Goal: Information Seeking & Learning: Learn about a topic

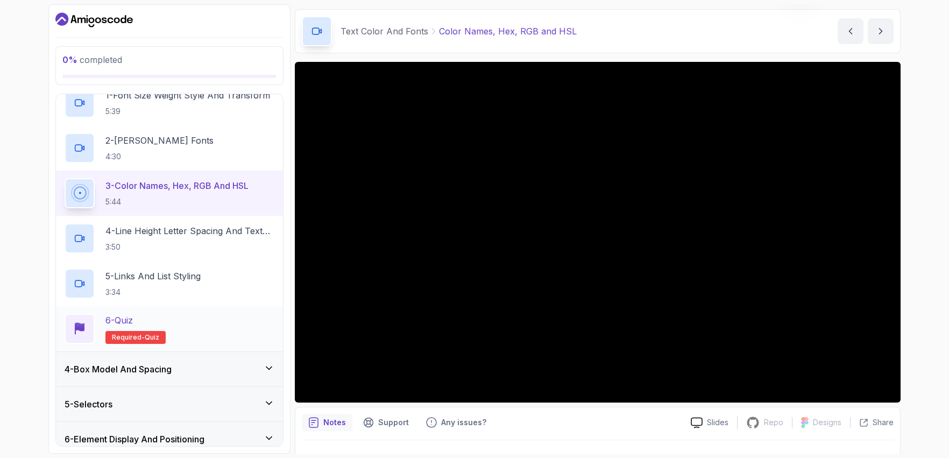
scroll to position [128, 0]
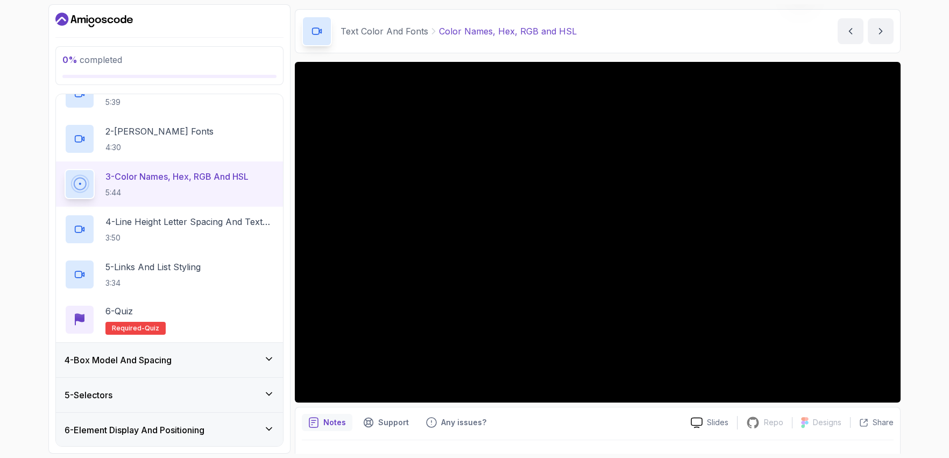
click at [257, 356] on div "4 - Box Model And Spacing" at bounding box center [170, 359] width 210 height 13
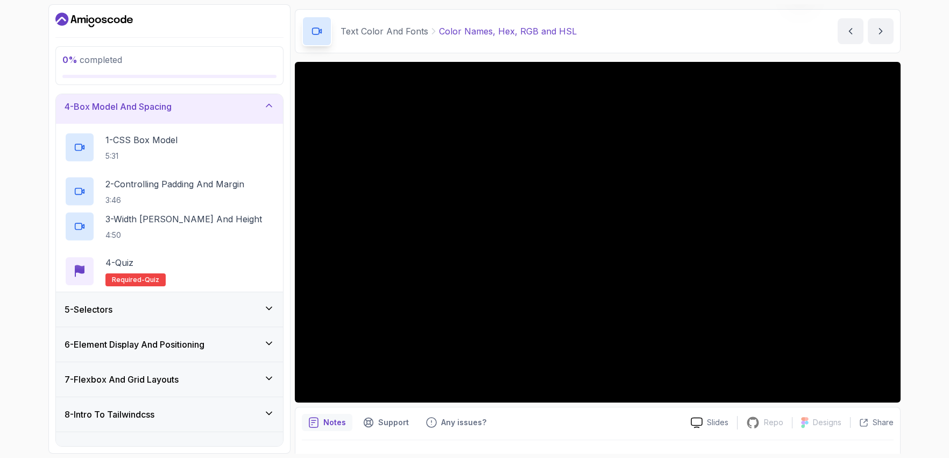
scroll to position [0, 0]
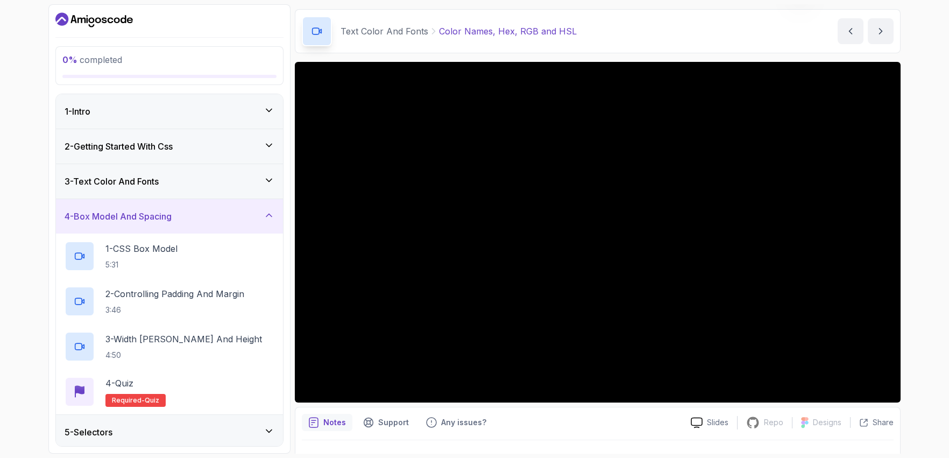
click at [274, 218] on icon at bounding box center [269, 215] width 11 height 11
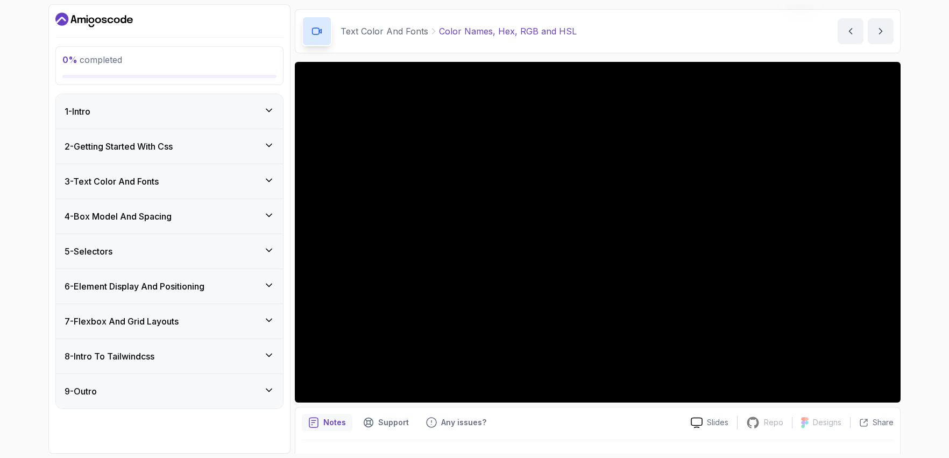
click at [246, 179] on div "3 - Text Color And Fonts" at bounding box center [170, 181] width 210 height 13
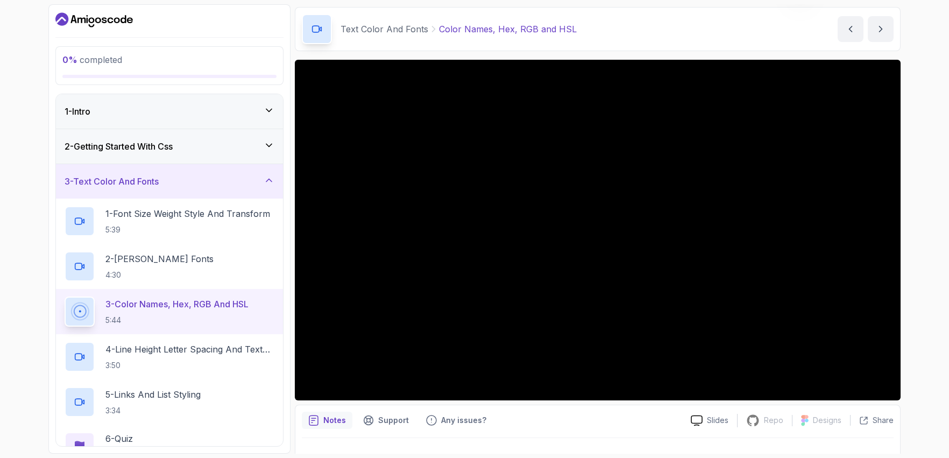
scroll to position [16, 0]
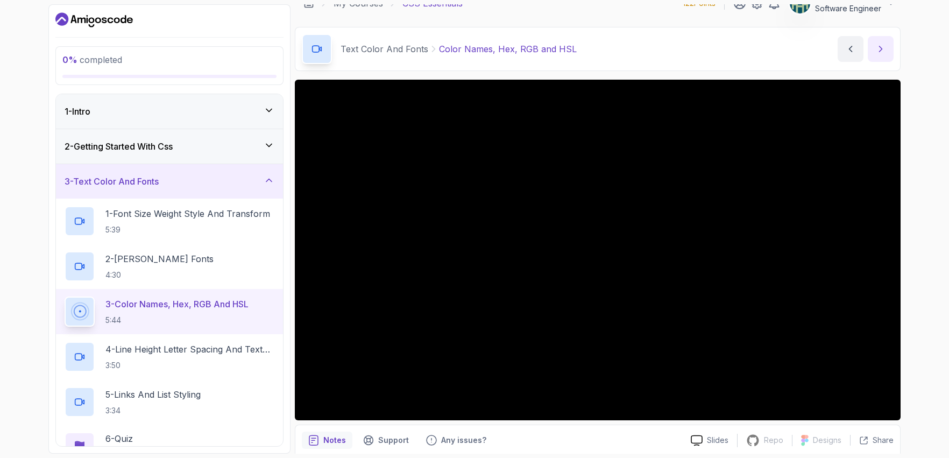
click at [876, 45] on icon "next content" at bounding box center [880, 49] width 11 height 11
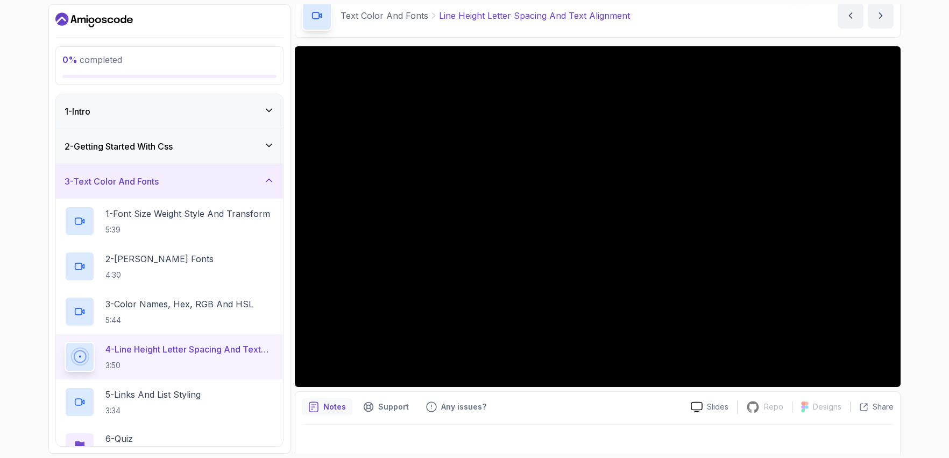
scroll to position [58, 0]
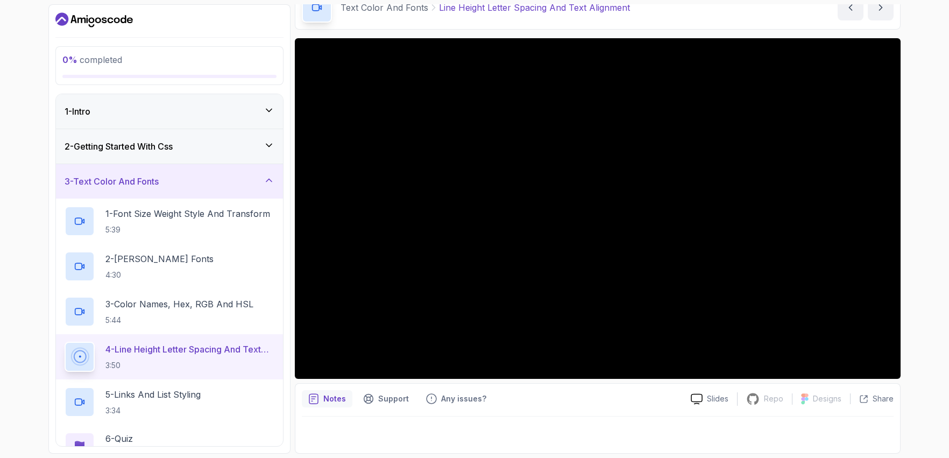
click at [868, 0] on button "next content" at bounding box center [881, 8] width 26 height 26
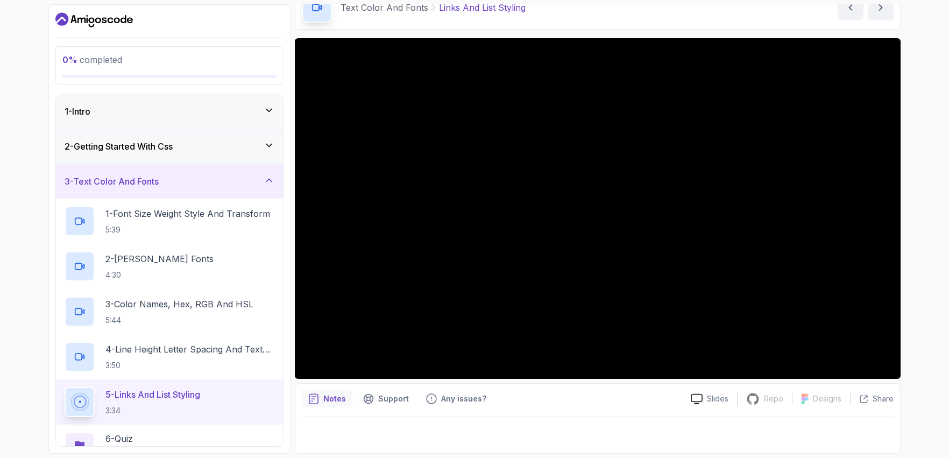
click at [868, 0] on button "next content" at bounding box center [881, 8] width 26 height 26
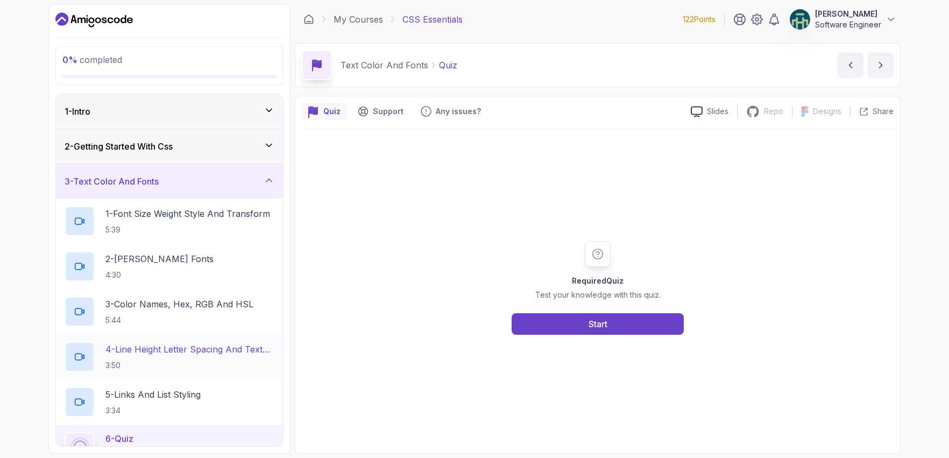
click at [171, 347] on p "4 - Line Height Letter Spacing And Text Alignment" at bounding box center [189, 349] width 169 height 13
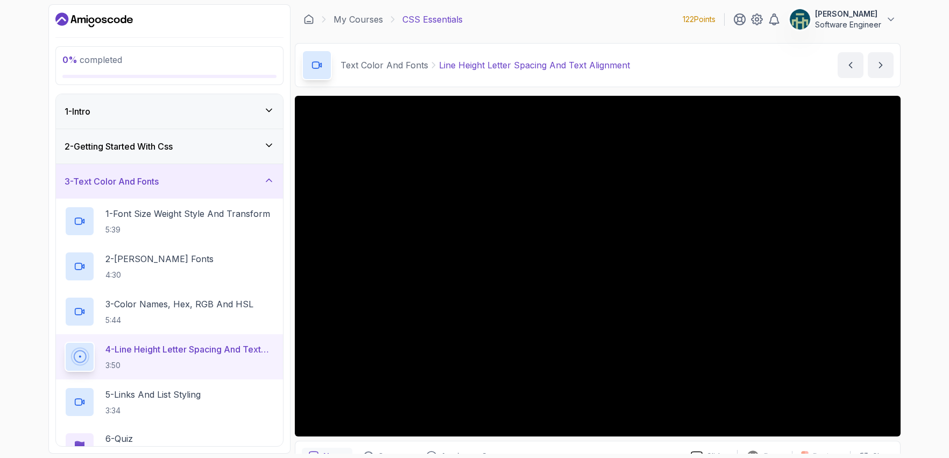
click at [65, 342] on button "4 - Line Height Letter Spacing And Text Alignment 3:50" at bounding box center [170, 357] width 210 height 30
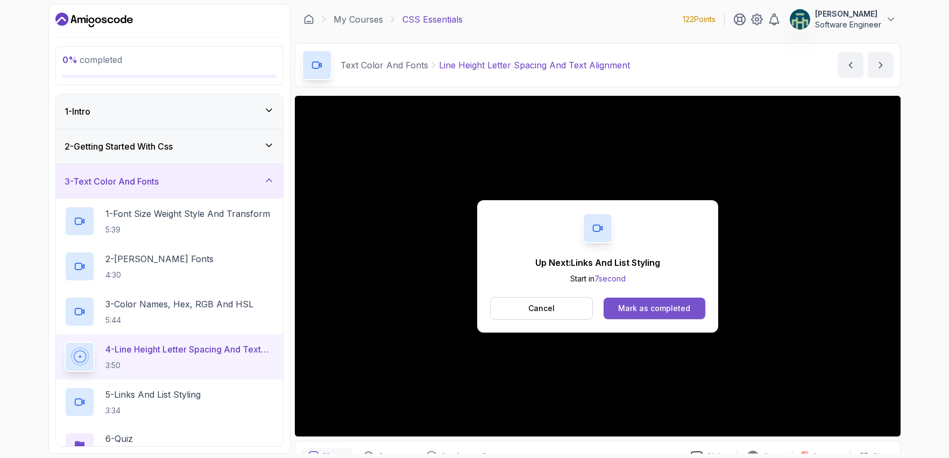
click at [667, 301] on button "Mark as completed" at bounding box center [655, 309] width 102 height 22
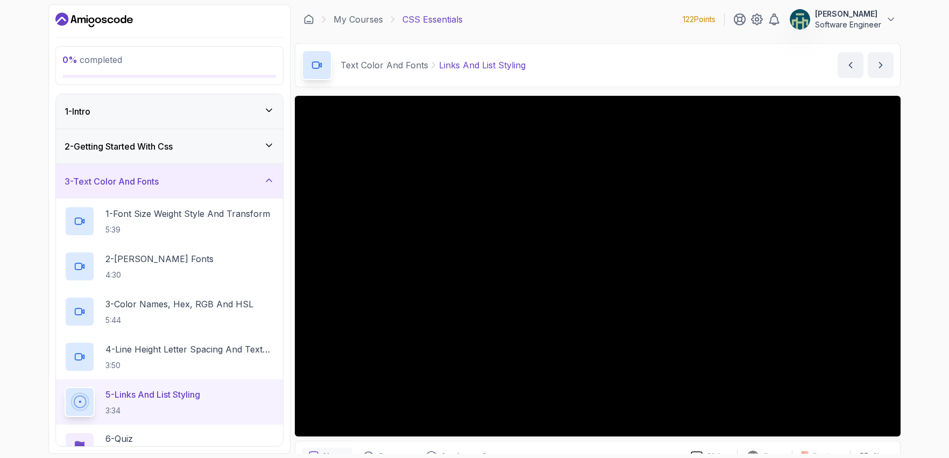
scroll to position [58, 0]
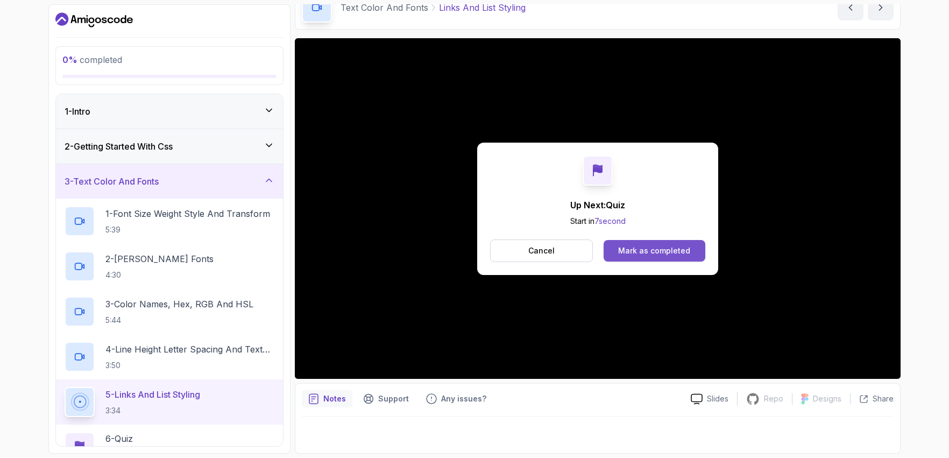
click at [645, 254] on div "Mark as completed" at bounding box center [654, 250] width 72 height 11
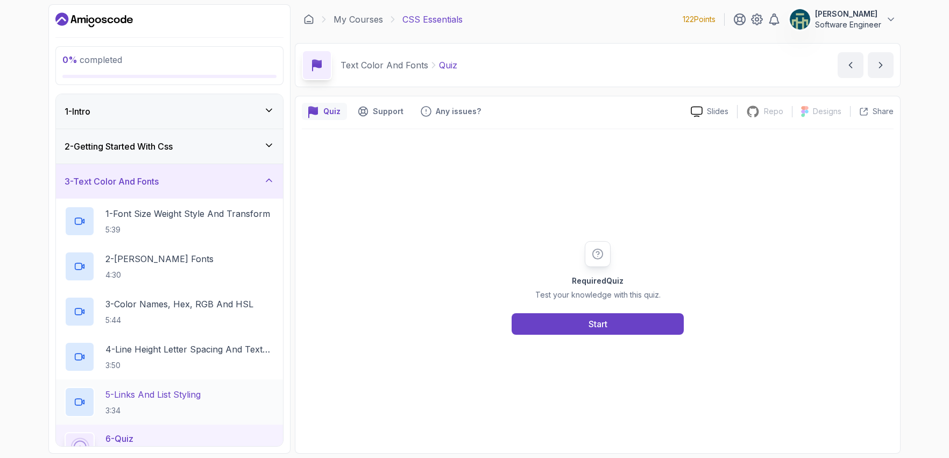
click at [134, 389] on p "5 - Links And List Styling" at bounding box center [152, 394] width 95 height 13
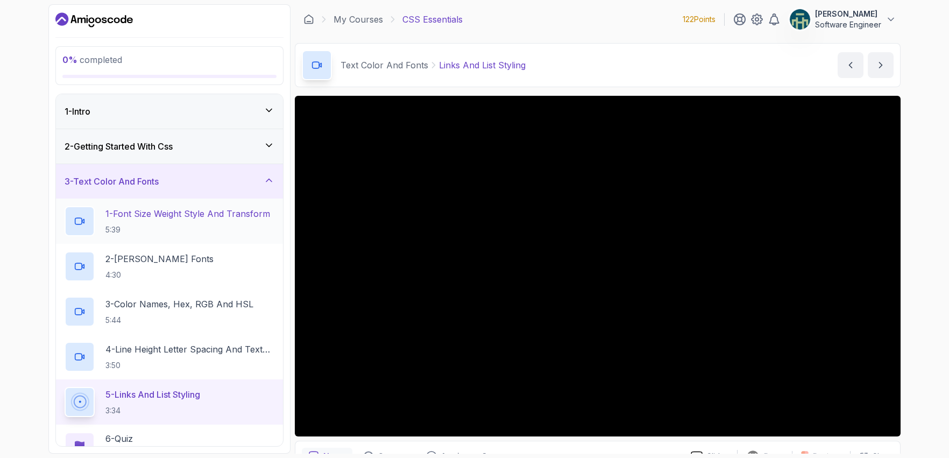
click at [174, 228] on p "5:39" at bounding box center [187, 229] width 165 height 11
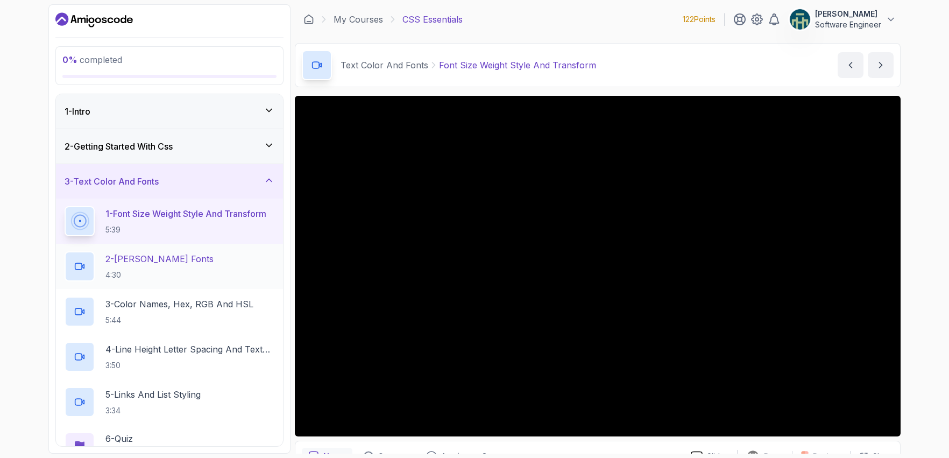
click at [163, 270] on p "4:30" at bounding box center [159, 275] width 108 height 11
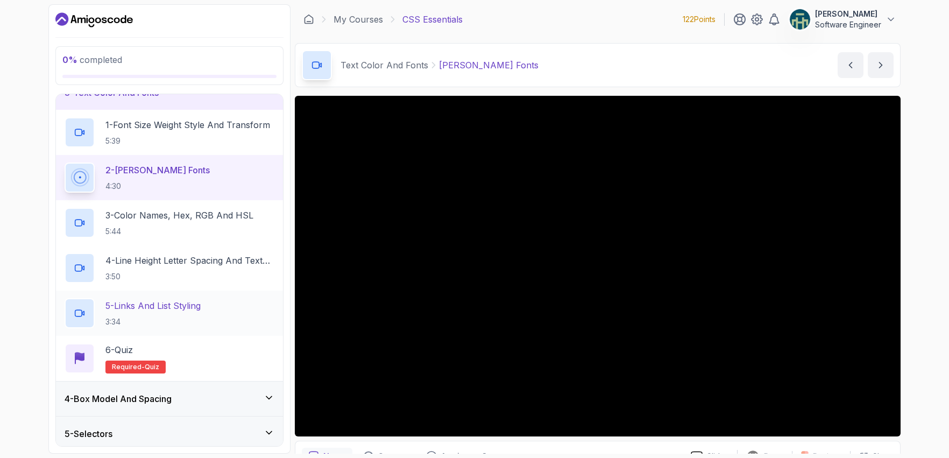
scroll to position [87, 0]
click at [175, 307] on p "5 - Links And List Styling" at bounding box center [152, 307] width 95 height 13
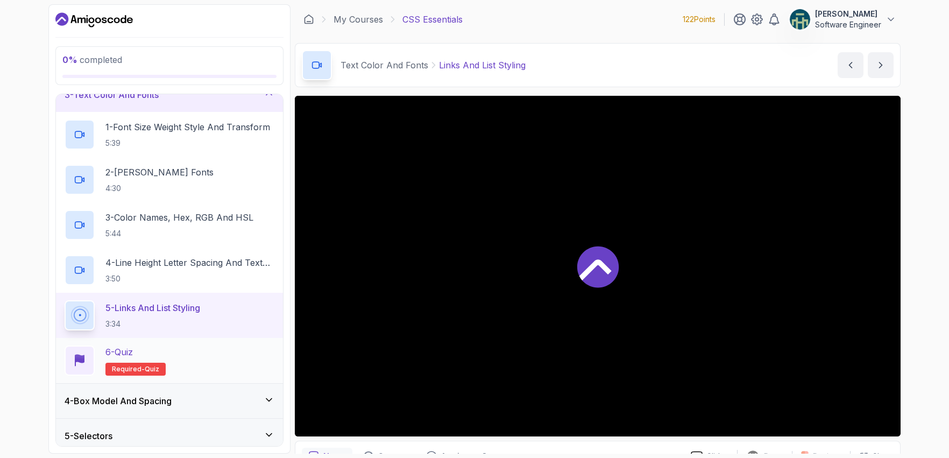
click at [143, 351] on div "6 - Quiz" at bounding box center [135, 351] width 60 height 13
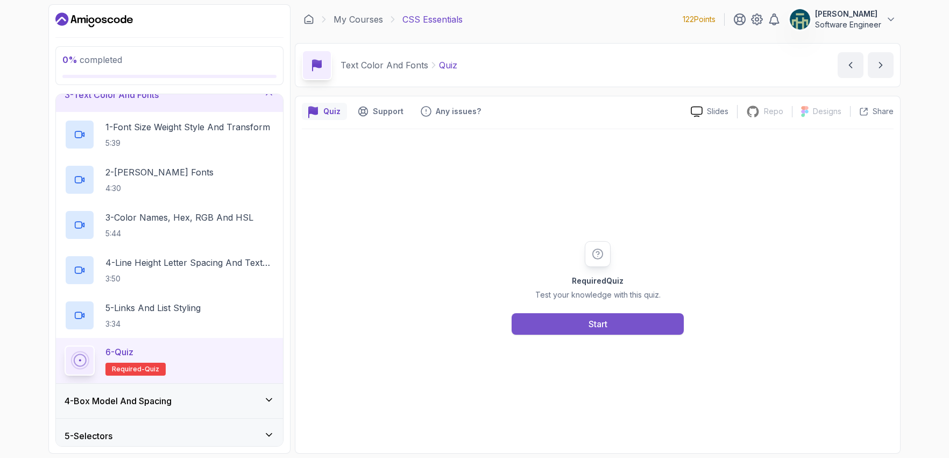
click at [616, 329] on button "Start" at bounding box center [598, 324] width 172 height 22
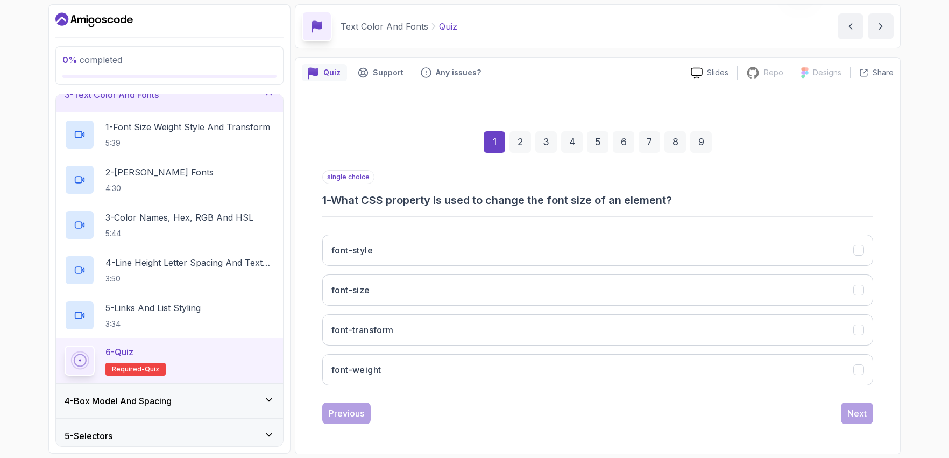
scroll to position [40, 0]
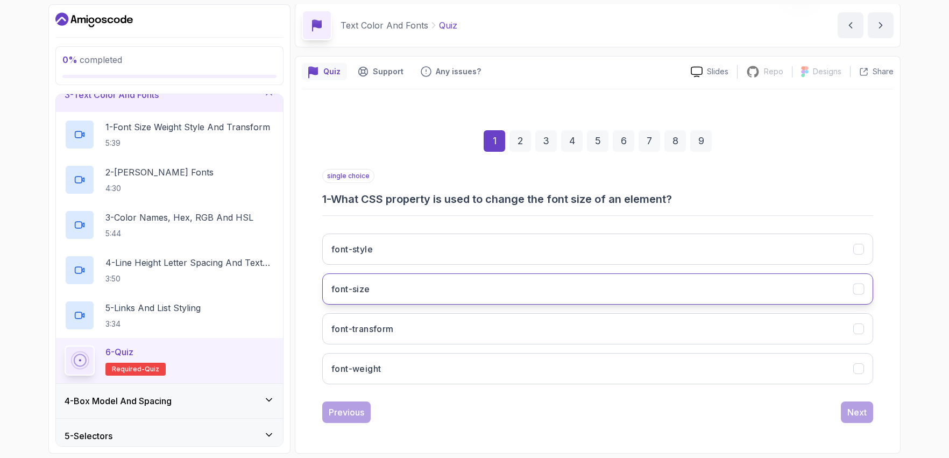
click at [856, 287] on icon "font-size" at bounding box center [859, 289] width 10 height 10
click at [859, 414] on div "Next" at bounding box center [856, 412] width 19 height 13
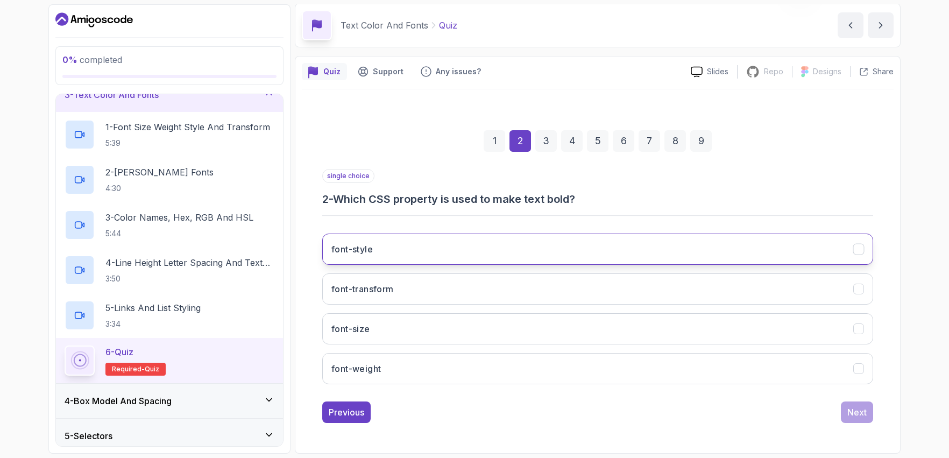
click at [416, 254] on button "font-style" at bounding box center [597, 248] width 551 height 31
click at [866, 409] on div "Next" at bounding box center [856, 412] width 19 height 13
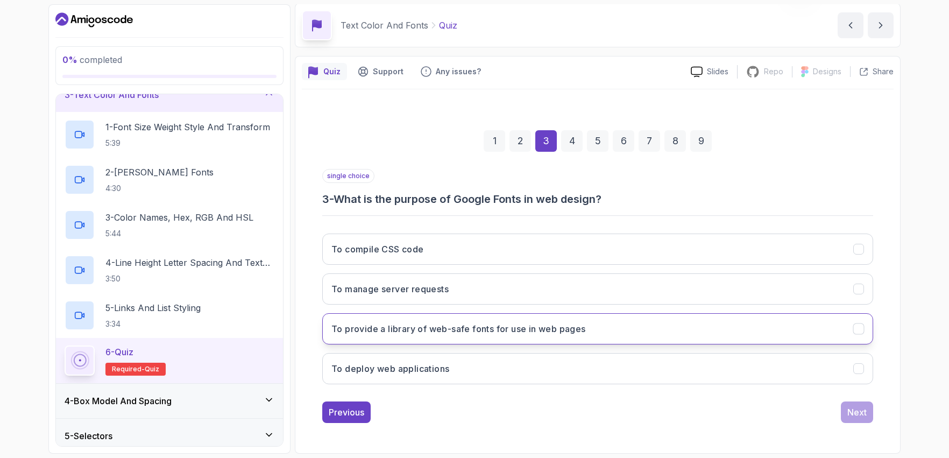
click at [718, 335] on button "To provide a library of web-safe fonts for use in web pages" at bounding box center [597, 328] width 551 height 31
click at [845, 403] on button "Next" at bounding box center [857, 412] width 32 height 22
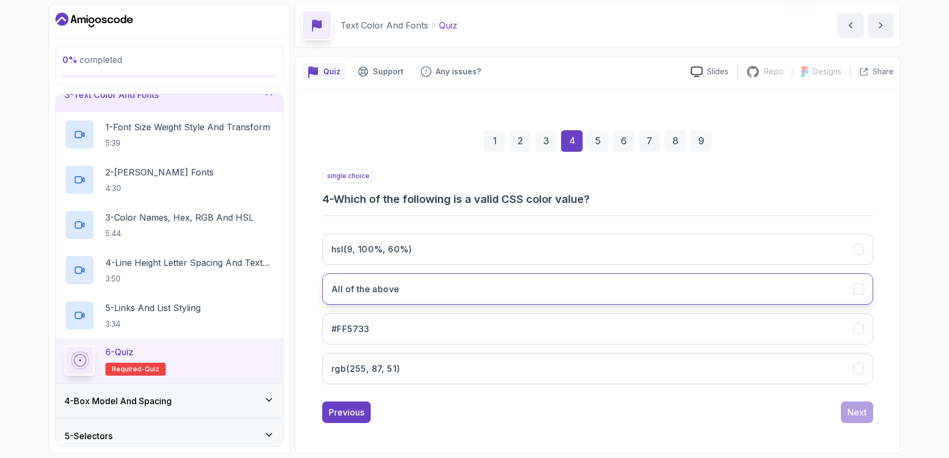
click at [421, 292] on button "All of the above" at bounding box center [597, 288] width 551 height 31
click at [863, 415] on div "Next" at bounding box center [856, 412] width 19 height 13
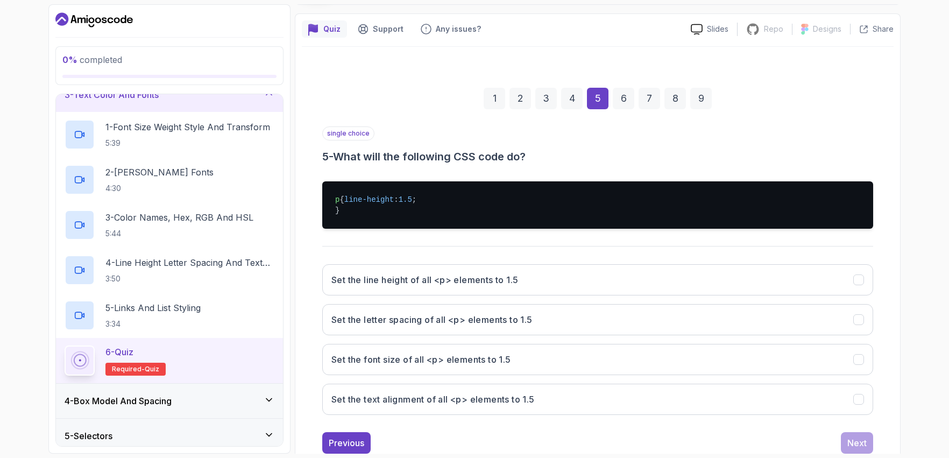
scroll to position [124, 0]
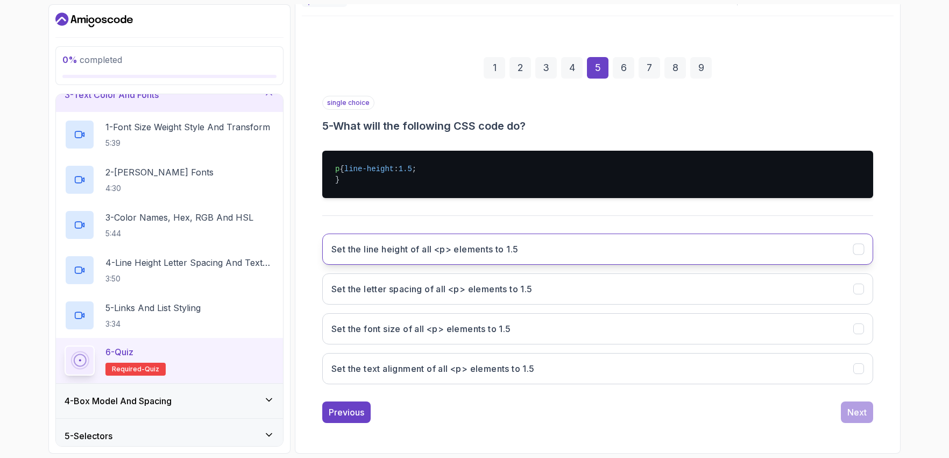
click at [546, 247] on button "Set the line height of all <p> elements to 1.5" at bounding box center [597, 248] width 551 height 31
click at [857, 407] on div "Next" at bounding box center [856, 412] width 19 height 13
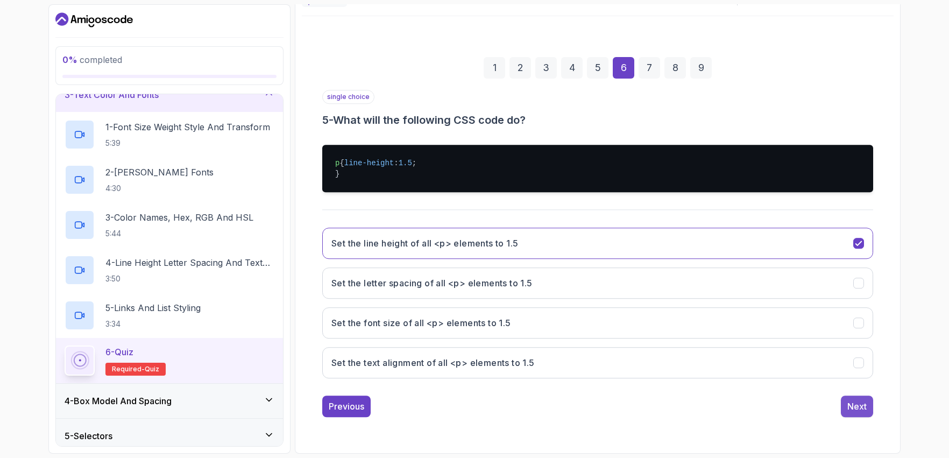
scroll to position [40, 0]
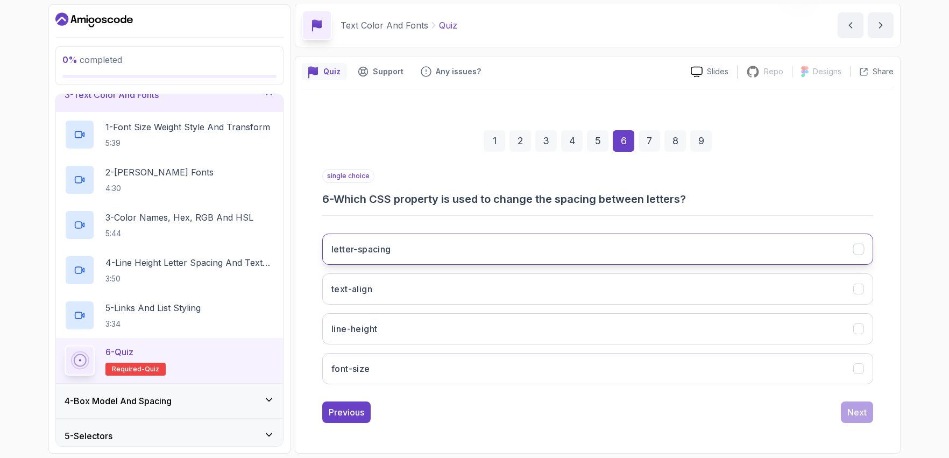
click at [489, 246] on button "letter-spacing" at bounding box center [597, 248] width 551 height 31
click at [853, 407] on div "Next" at bounding box center [856, 412] width 19 height 13
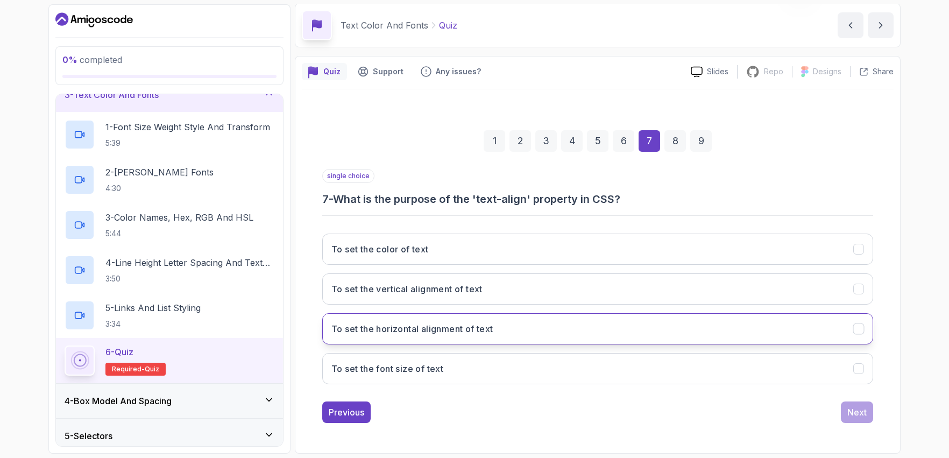
click at [591, 332] on button "To set the horizontal alignment of text" at bounding box center [597, 328] width 551 height 31
click at [850, 401] on button "Next" at bounding box center [857, 412] width 32 height 22
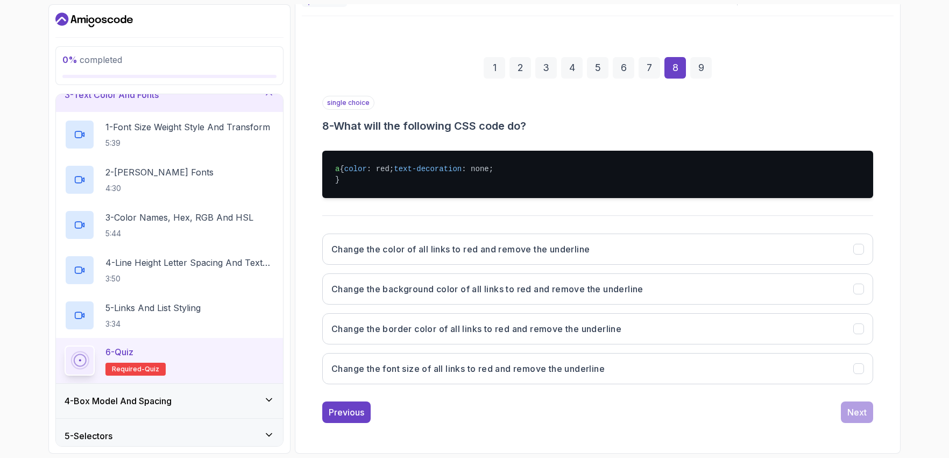
scroll to position [134, 0]
click at [458, 253] on h3 "Change the color of all links to red and remove the underline" at bounding box center [460, 249] width 258 height 13
click at [845, 416] on button "Next" at bounding box center [857, 412] width 32 height 22
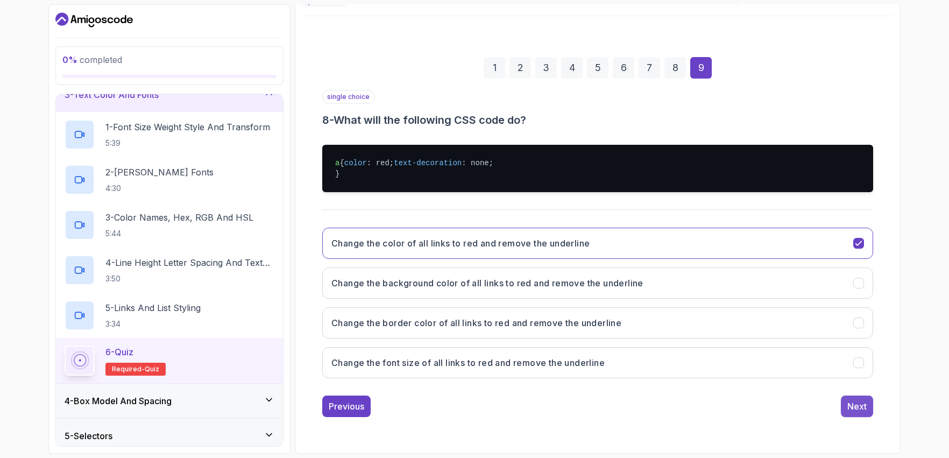
scroll to position [40, 0]
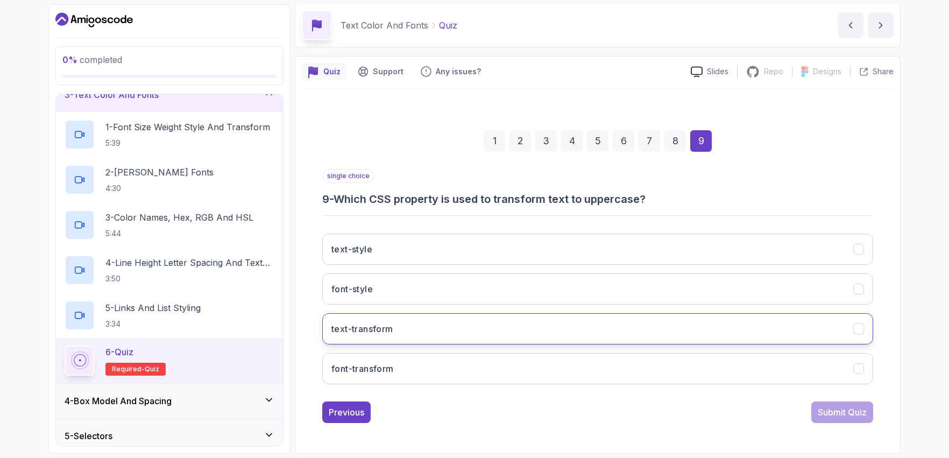
click at [525, 324] on button "text-transform" at bounding box center [597, 328] width 551 height 31
click at [838, 418] on div "Submit Quiz" at bounding box center [842, 412] width 49 height 13
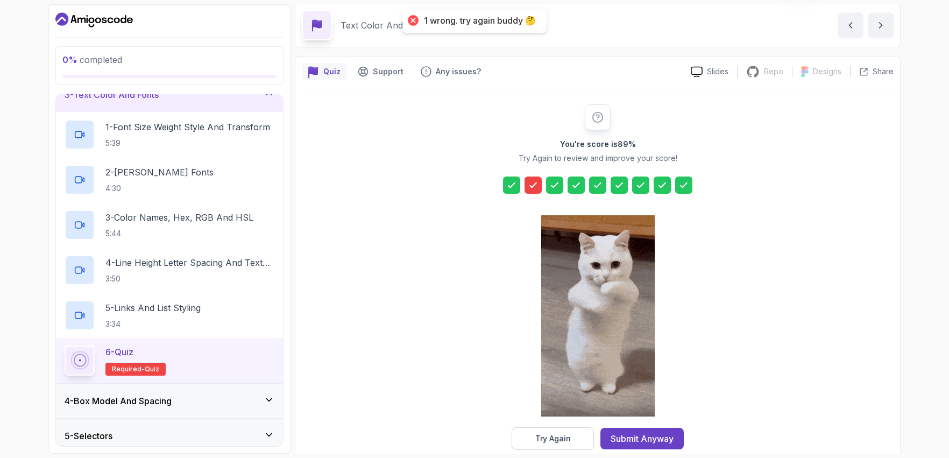
click at [528, 183] on icon at bounding box center [533, 185] width 11 height 11
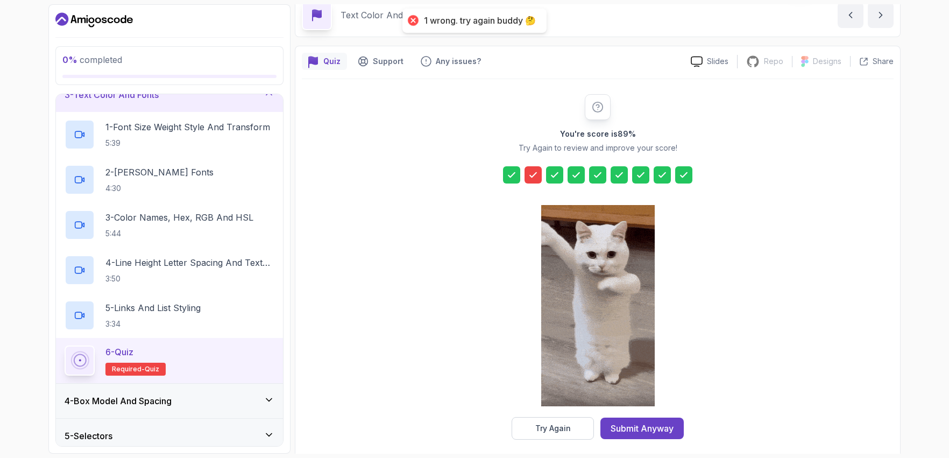
scroll to position [58, 0]
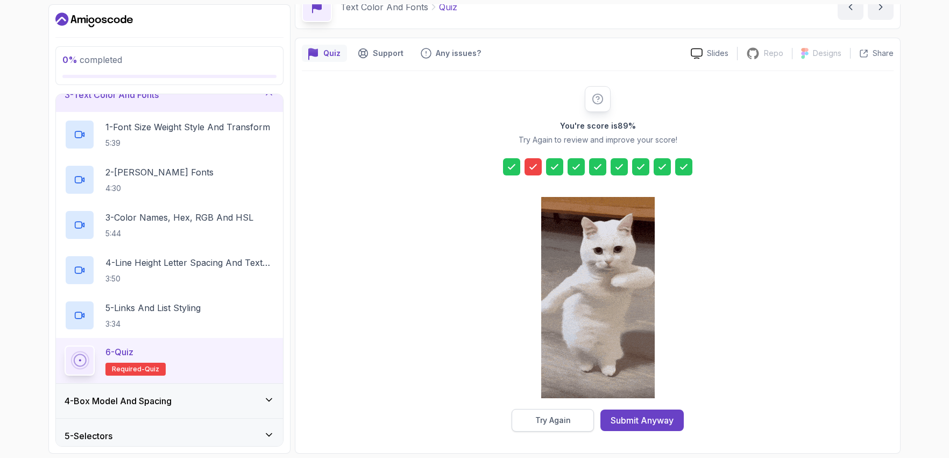
click at [545, 422] on div "Try Again" at bounding box center [553, 420] width 36 height 11
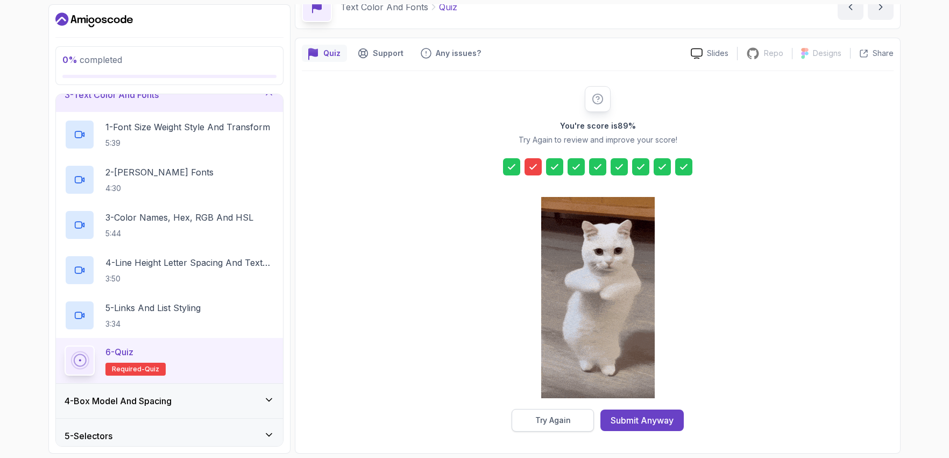
scroll to position [40, 0]
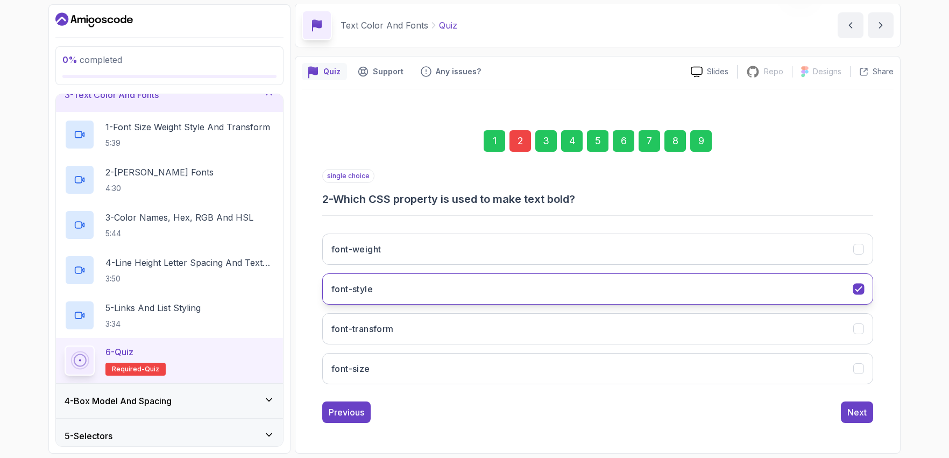
click at [854, 288] on icon "font-style" at bounding box center [859, 289] width 10 height 10
click at [858, 254] on div "font-weight" at bounding box center [858, 249] width 11 height 11
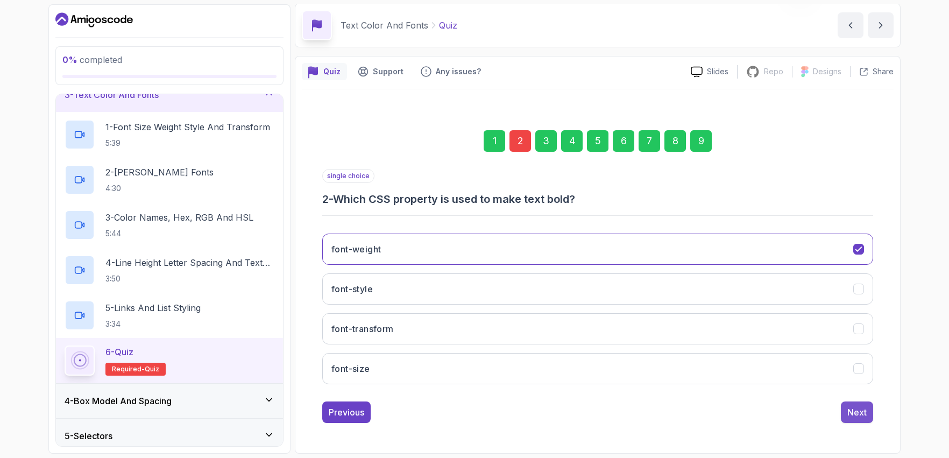
click at [857, 404] on button "Next" at bounding box center [857, 412] width 32 height 22
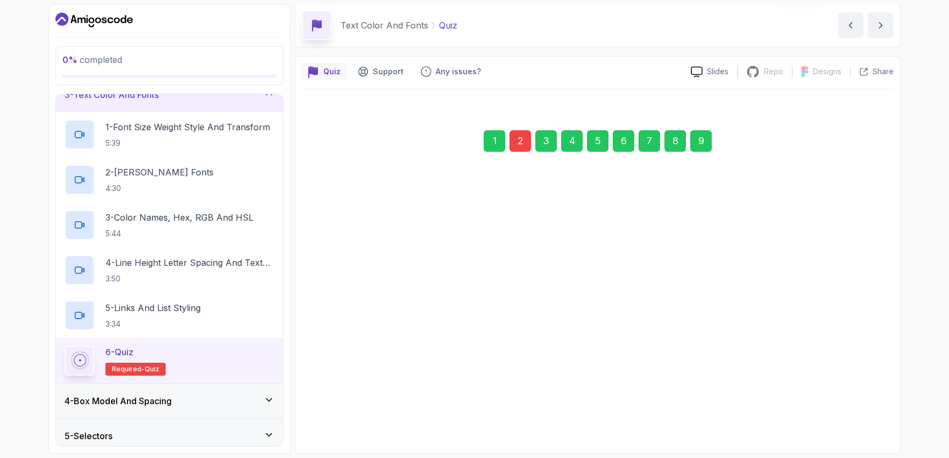
click at [704, 147] on div "9" at bounding box center [701, 141] width 22 height 22
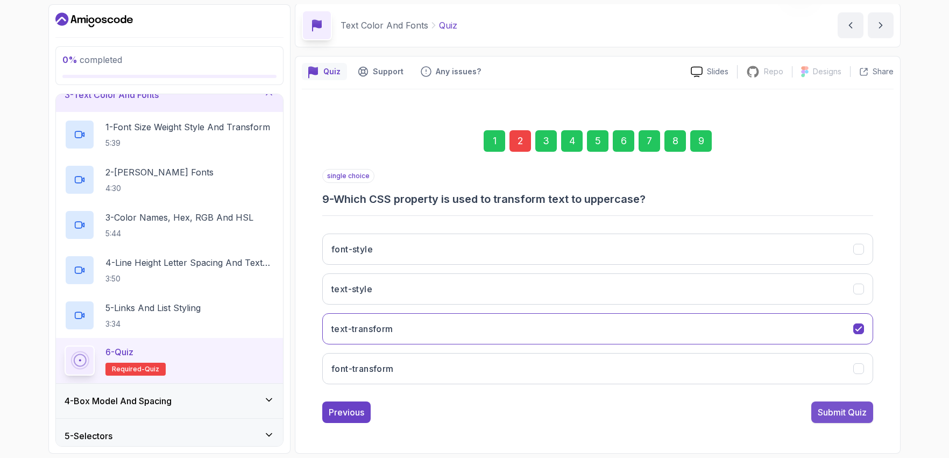
click at [844, 406] on div "Submit Quiz" at bounding box center [842, 412] width 49 height 13
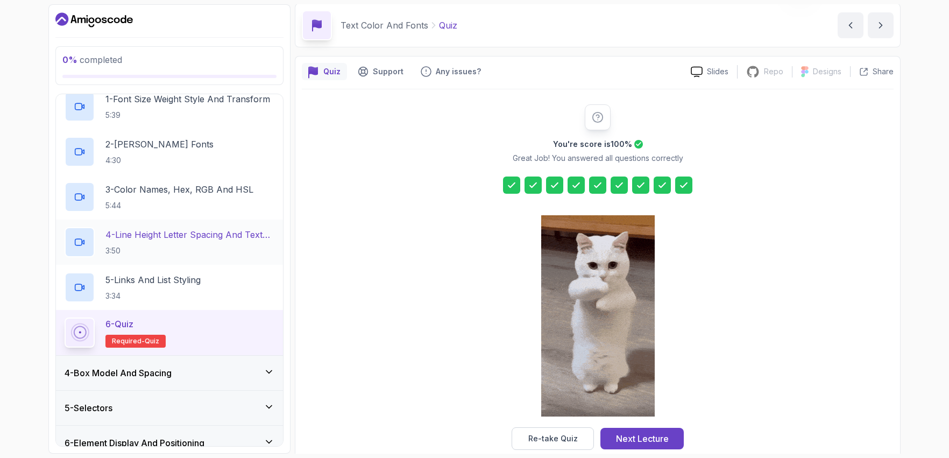
scroll to position [138, 0]
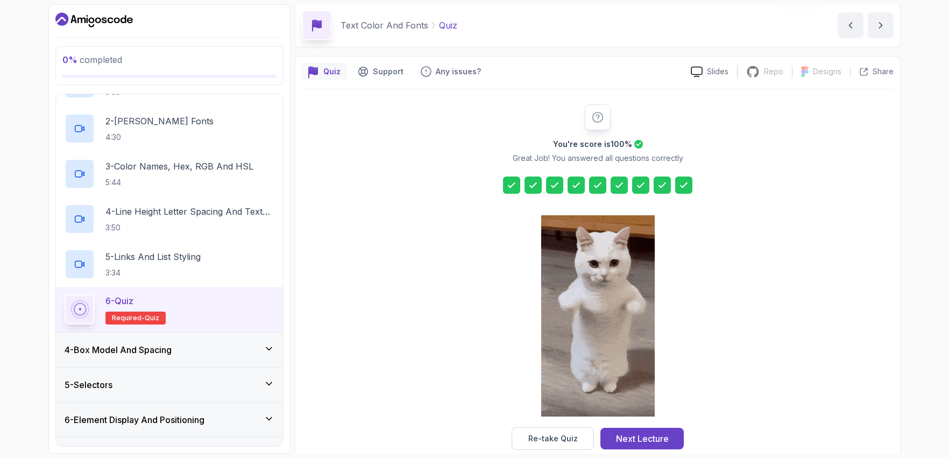
click at [220, 354] on div "4 - Box Model And Spacing" at bounding box center [170, 349] width 210 height 13
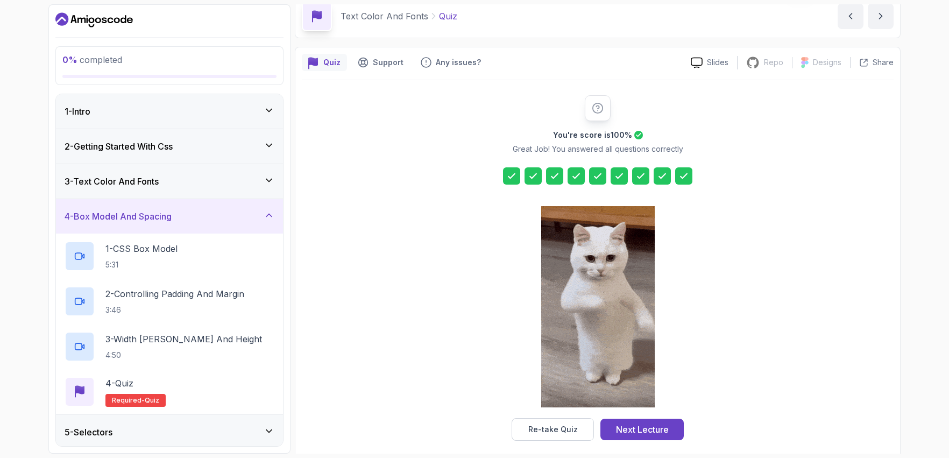
scroll to position [58, 0]
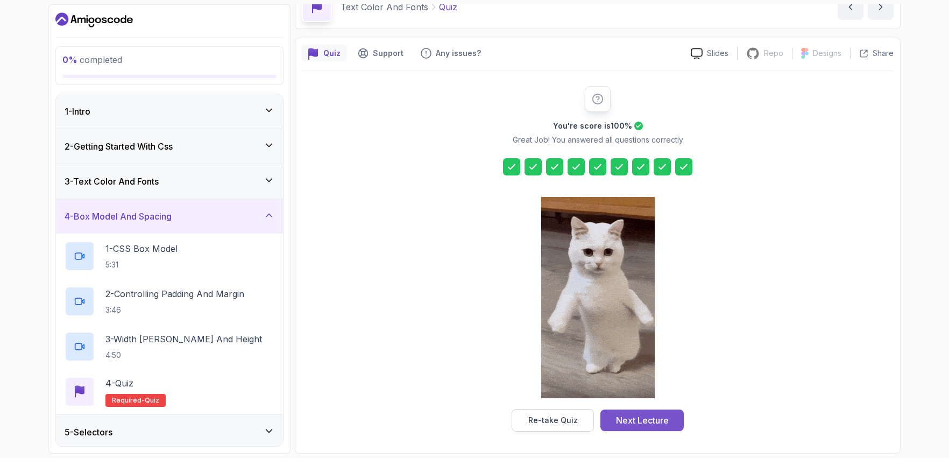
click at [661, 416] on div "Next Lecture" at bounding box center [642, 420] width 53 height 13
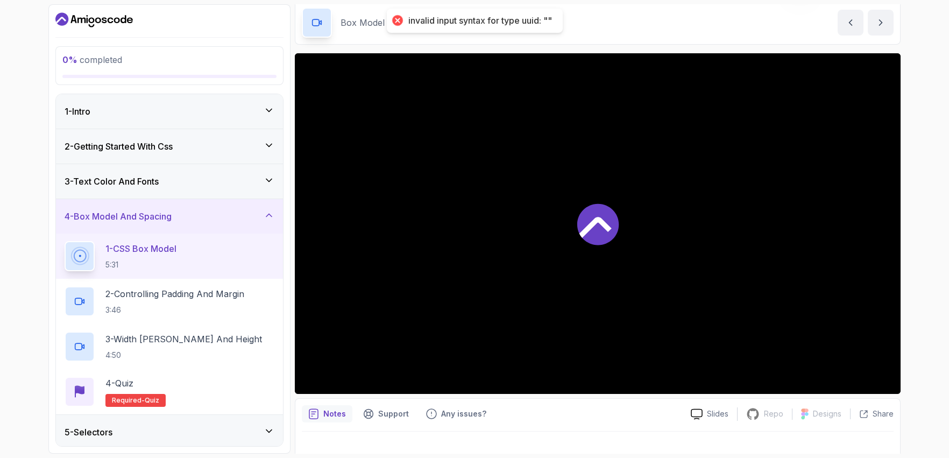
scroll to position [58, 0]
